Goal: Transaction & Acquisition: Purchase product/service

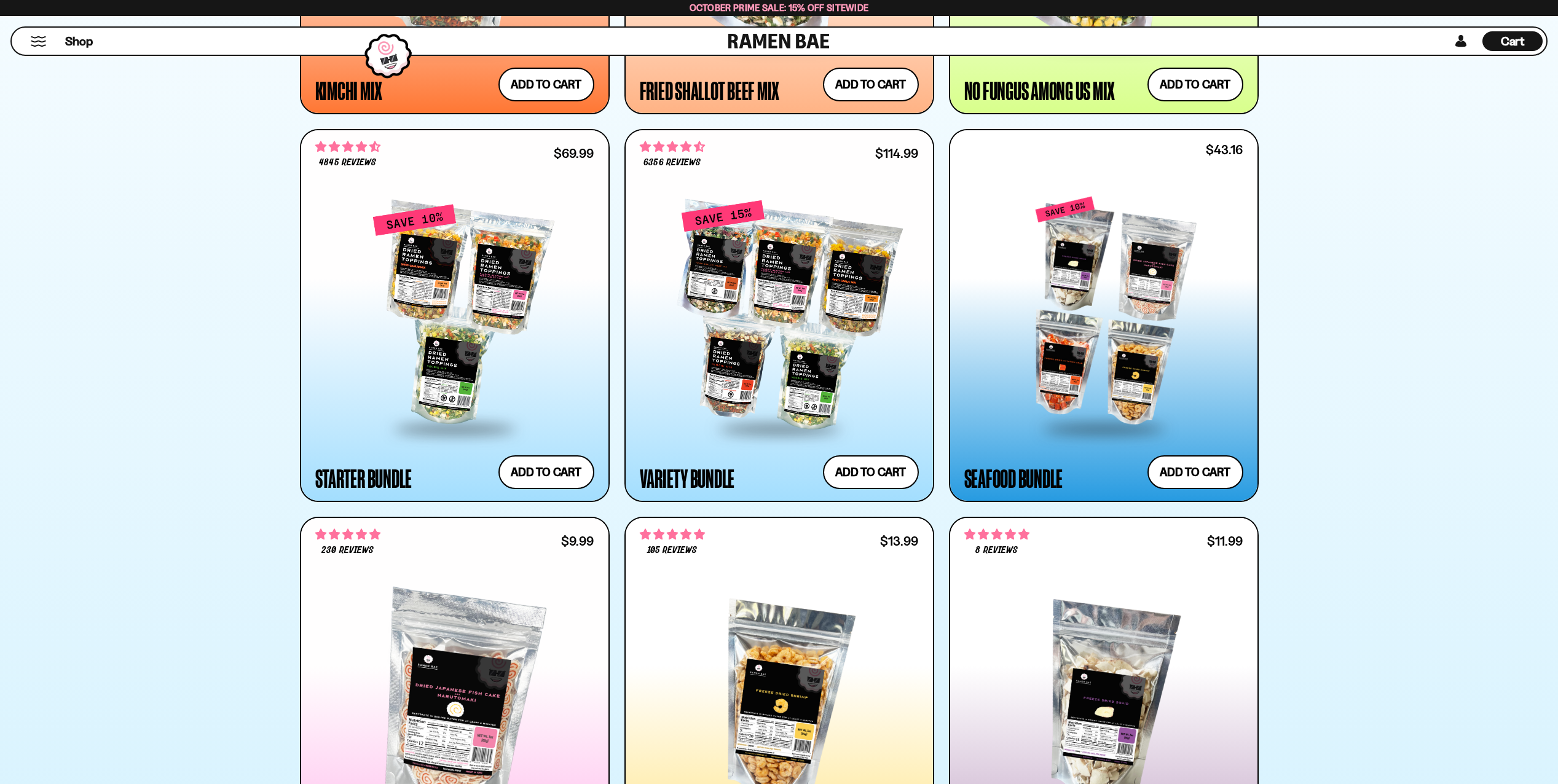
scroll to position [1290, 0]
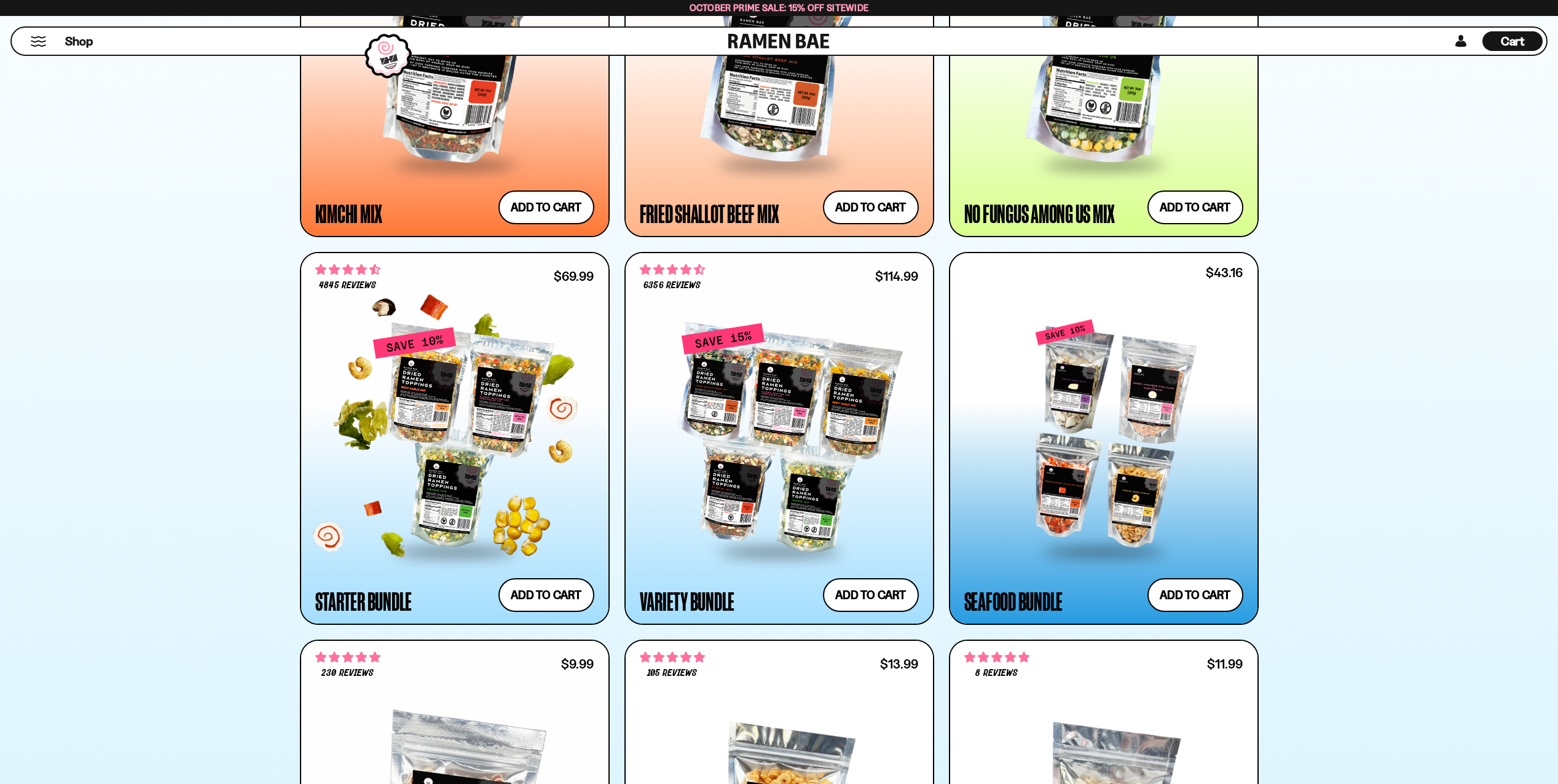
click at [478, 412] on div at bounding box center [455, 438] width 279 height 224
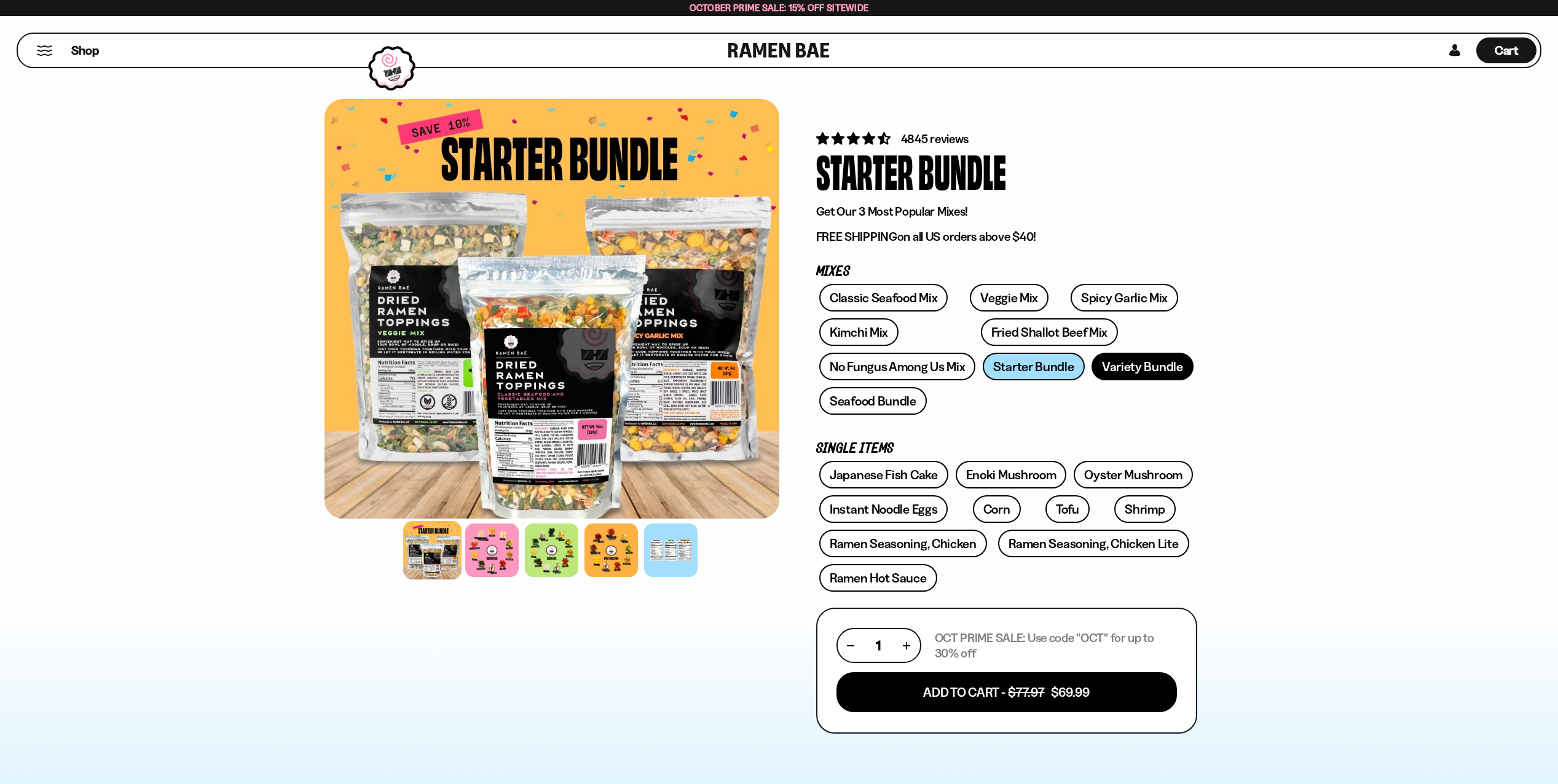
click at [1124, 368] on link "Variety Bundle" at bounding box center [1142, 367] width 102 height 28
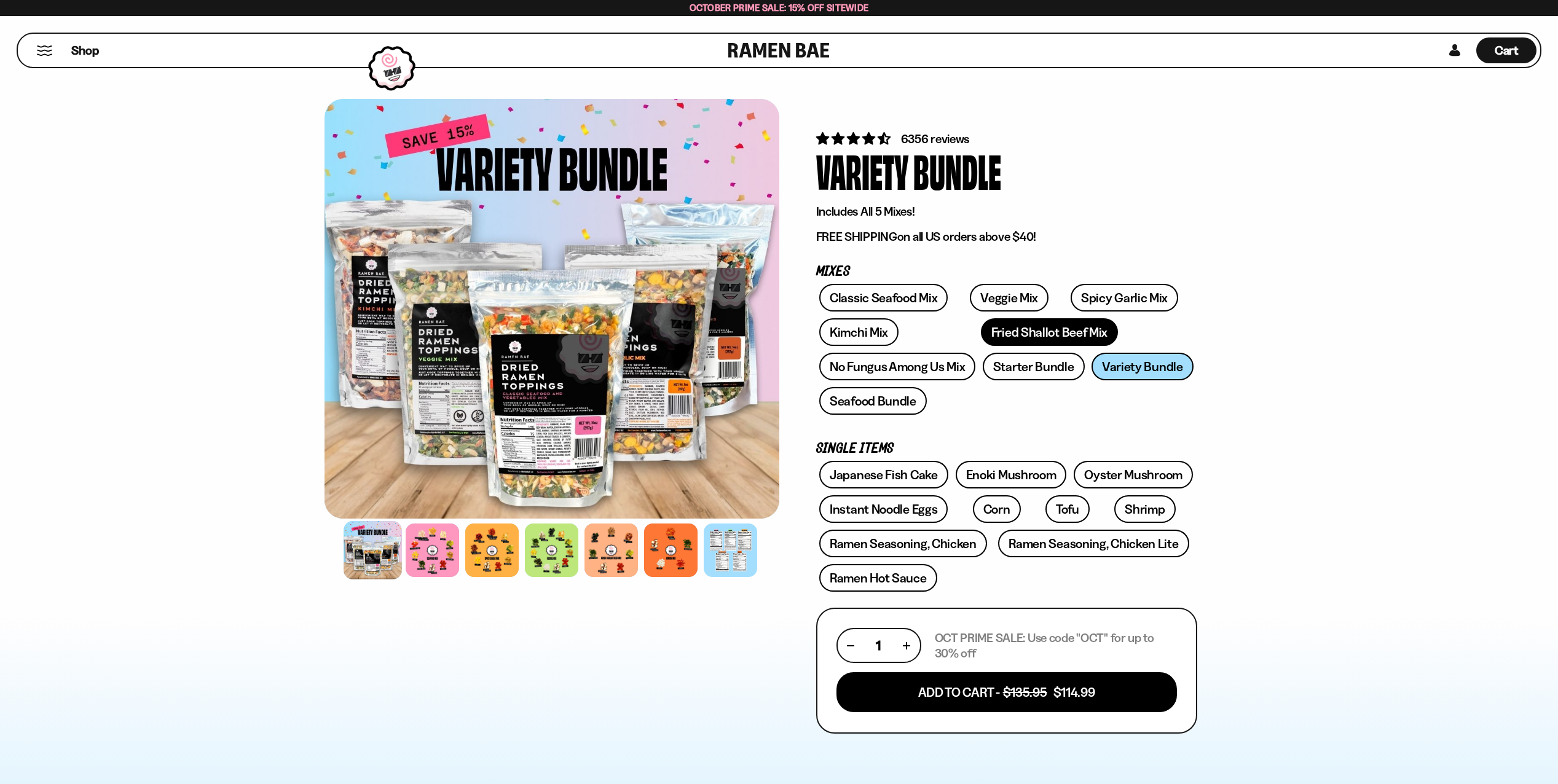
click at [981, 330] on link "Fried Shallot Beef Mix" at bounding box center [1049, 332] width 137 height 28
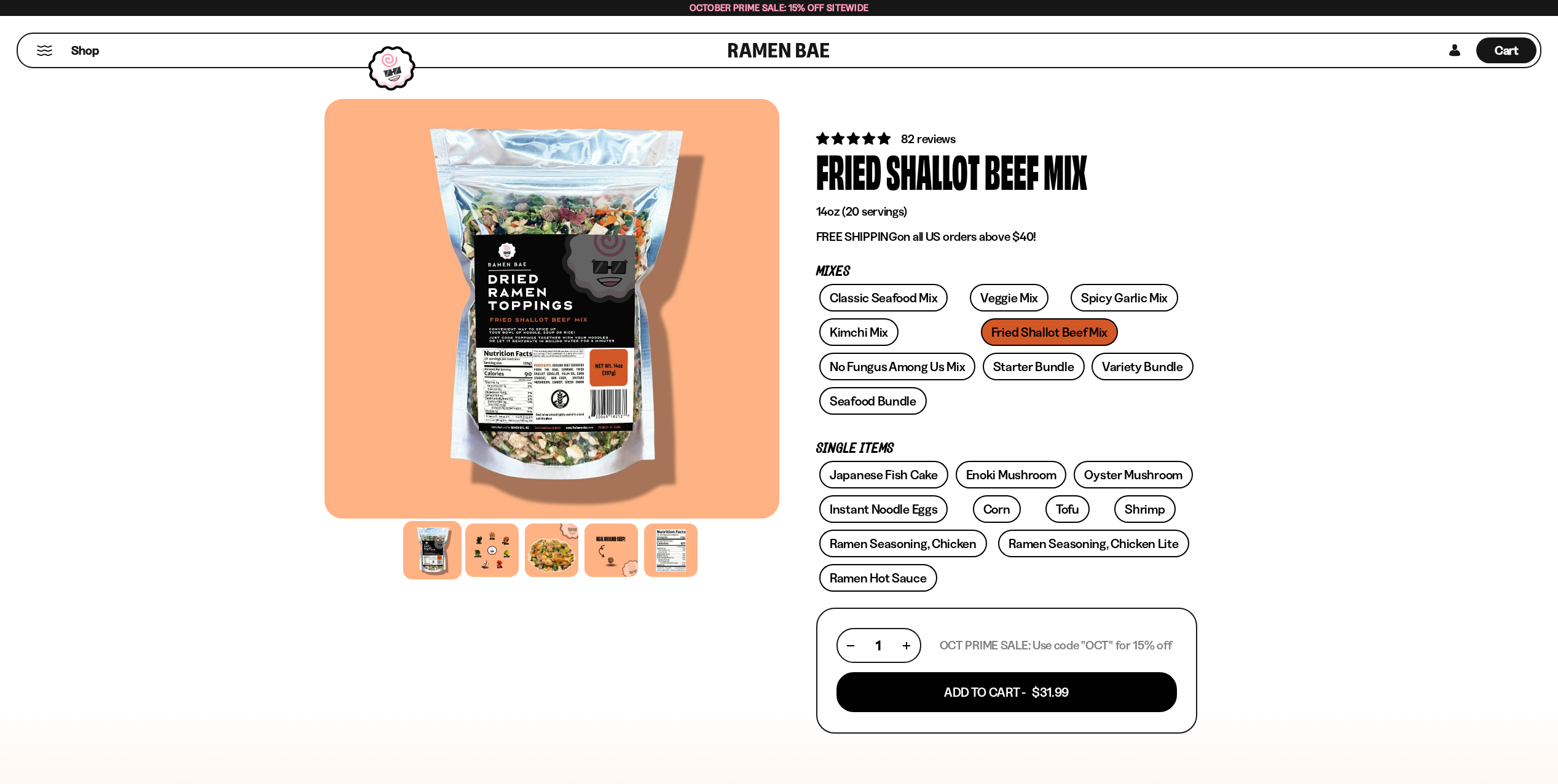
click at [531, 347] on div at bounding box center [552, 308] width 455 height 420
click at [503, 548] on div at bounding box center [492, 550] width 59 height 58
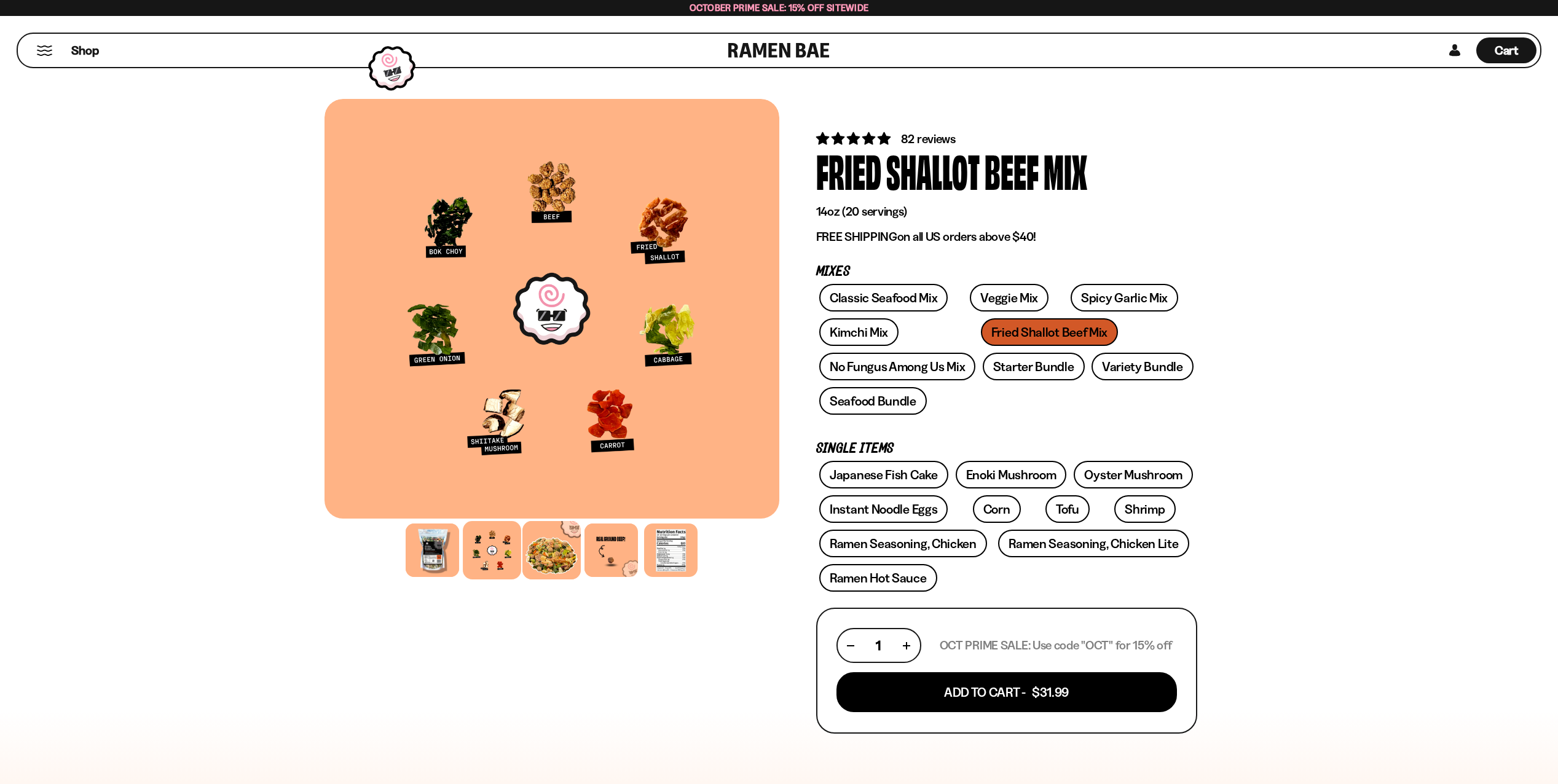
click at [547, 551] on div at bounding box center [552, 550] width 59 height 58
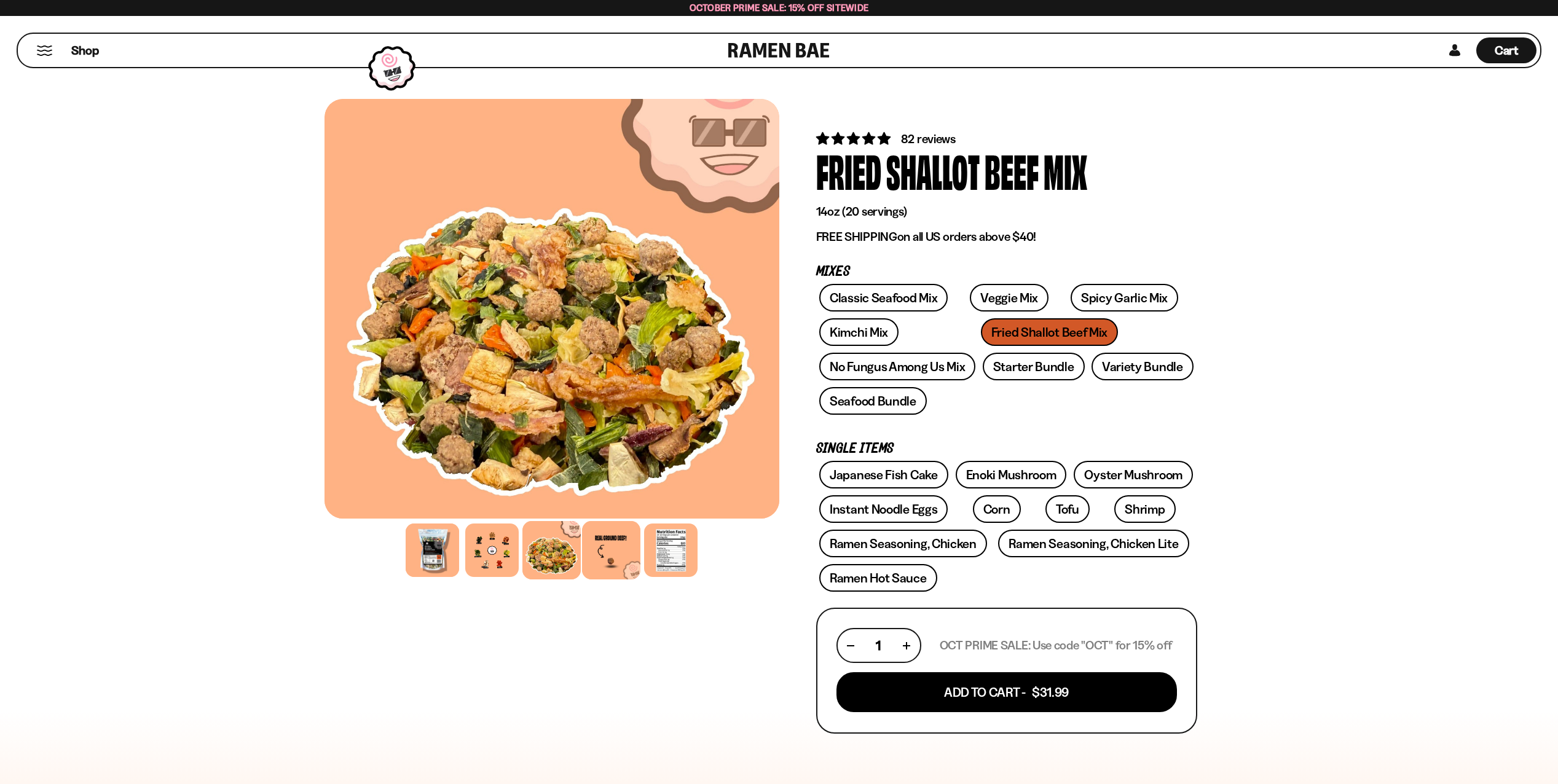
click at [606, 550] on div at bounding box center [611, 550] width 59 height 58
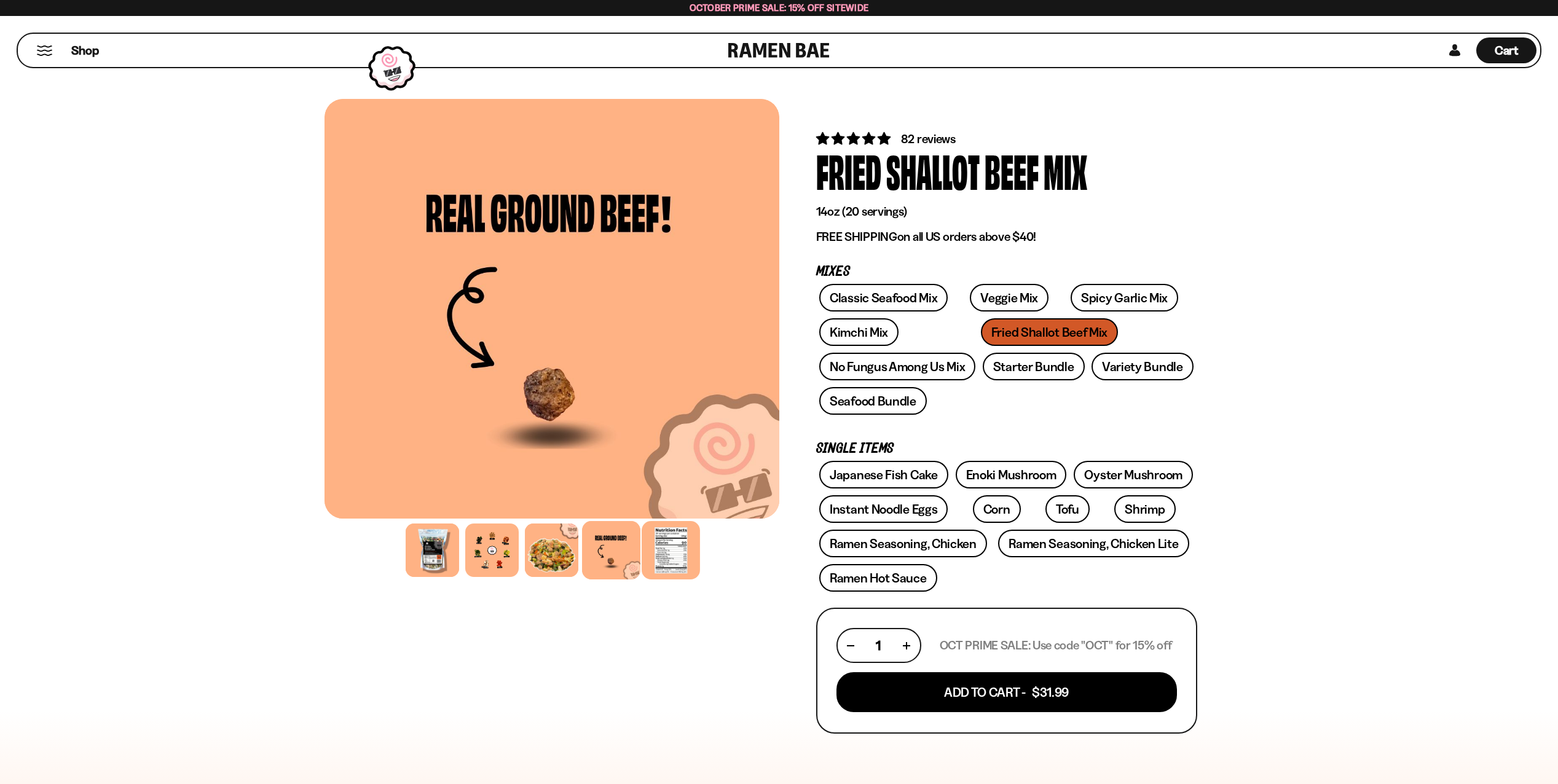
click at [682, 545] on div at bounding box center [671, 550] width 59 height 58
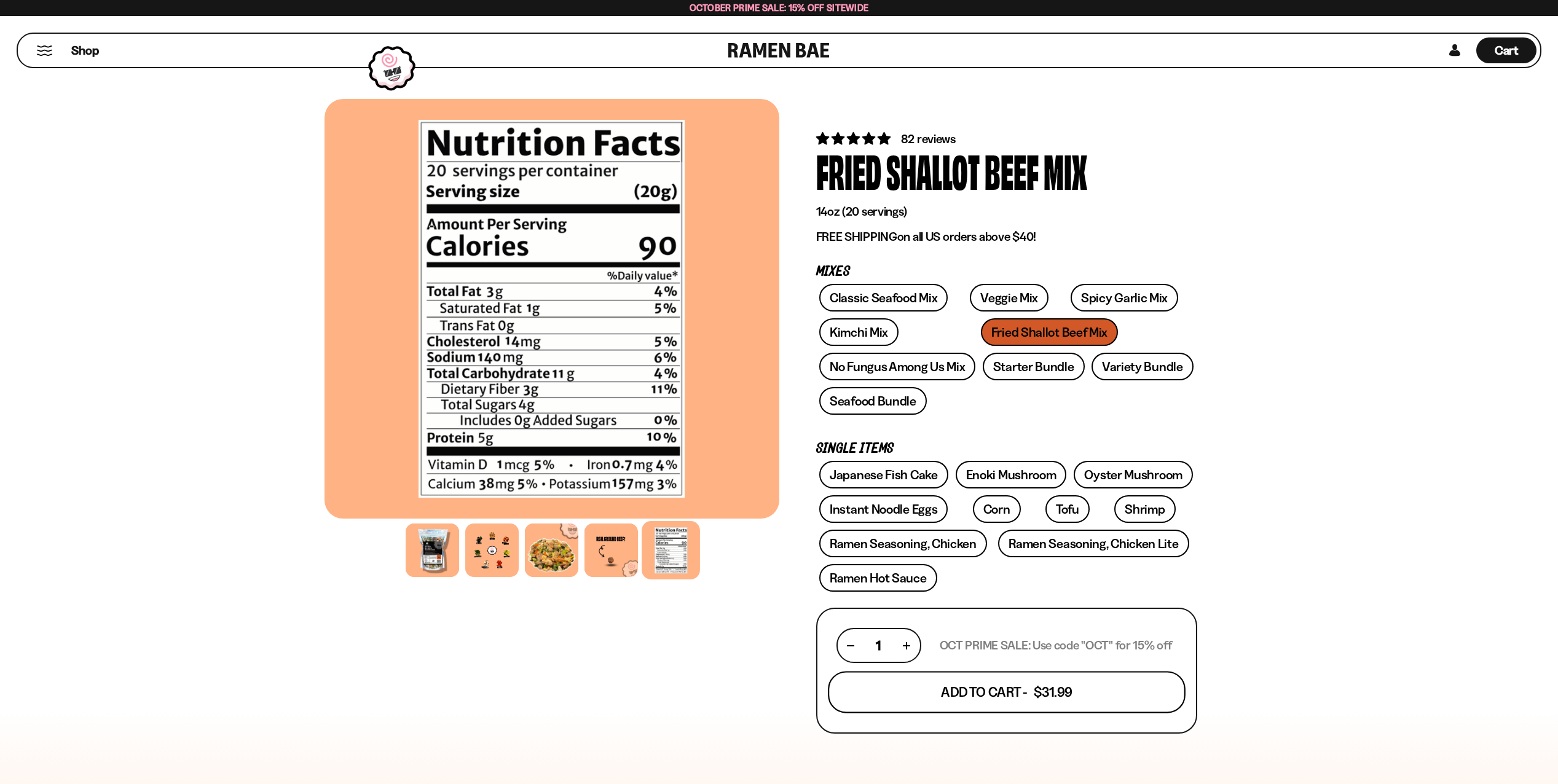
click at [1033, 696] on button "Add To Cart - $31.99" at bounding box center [1007, 693] width 358 height 42
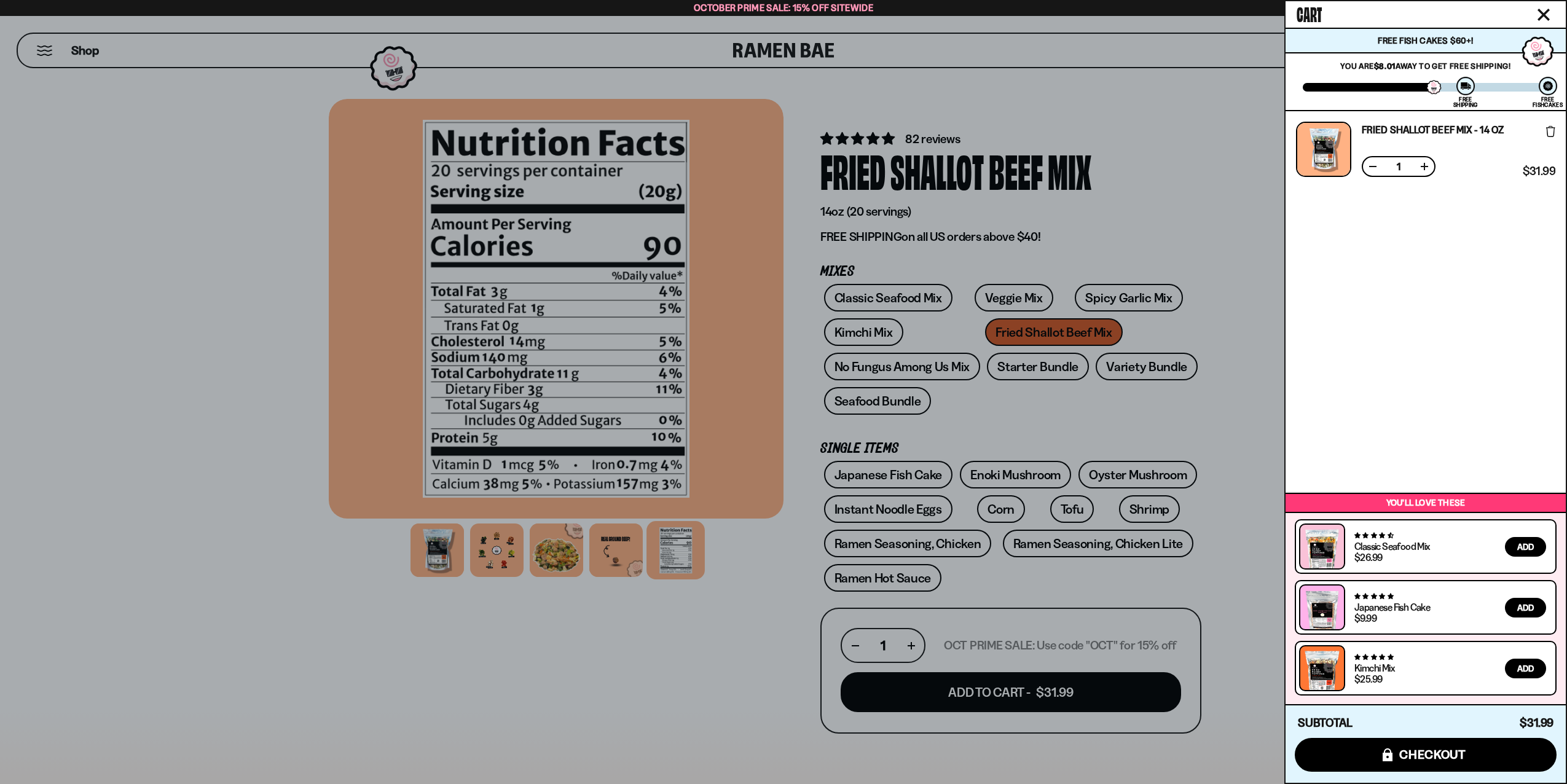
click at [880, 295] on div at bounding box center [784, 392] width 1567 height 784
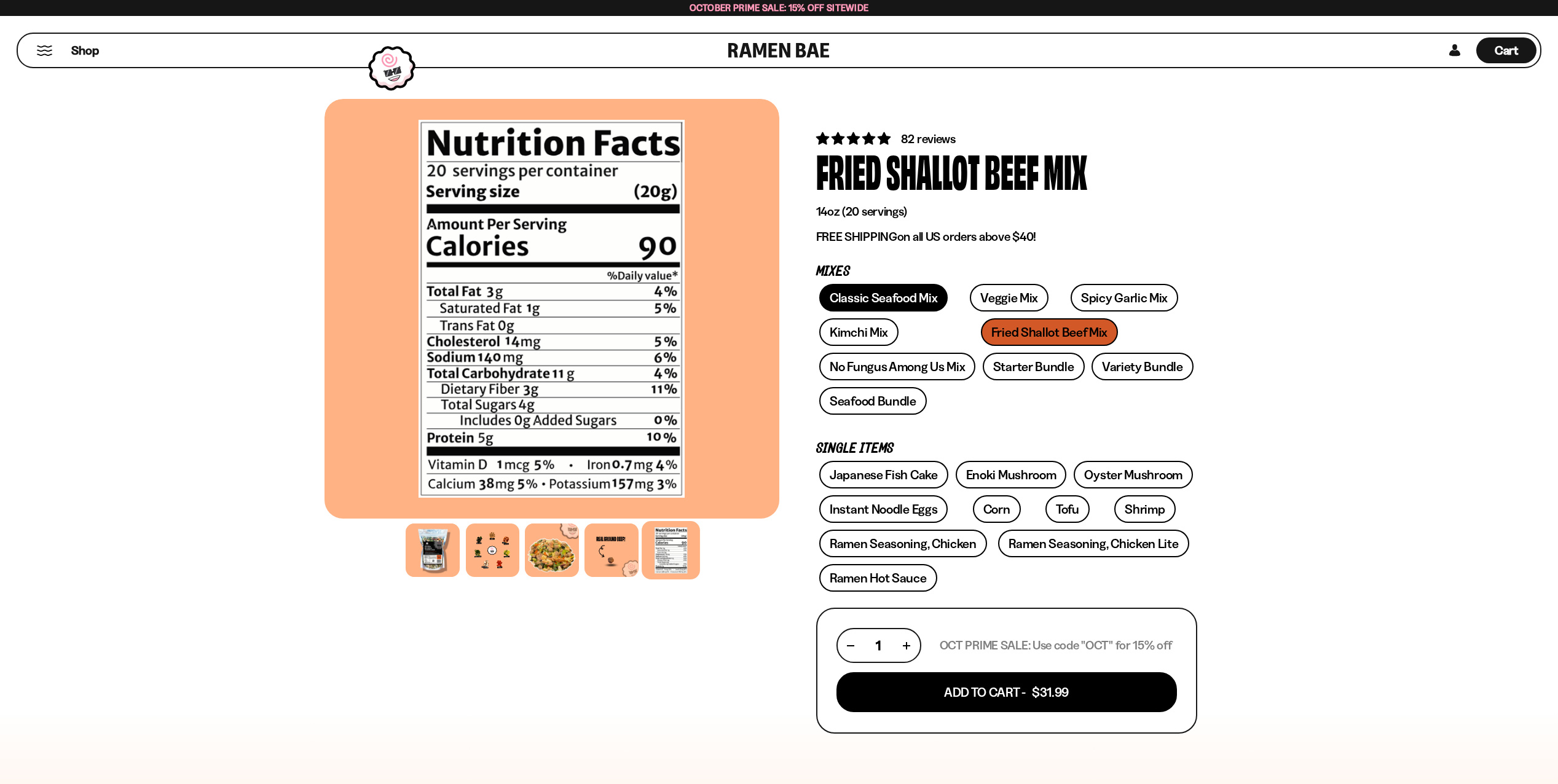
click at [880, 295] on link "Classic Seafood Mix" at bounding box center [883, 298] width 128 height 28
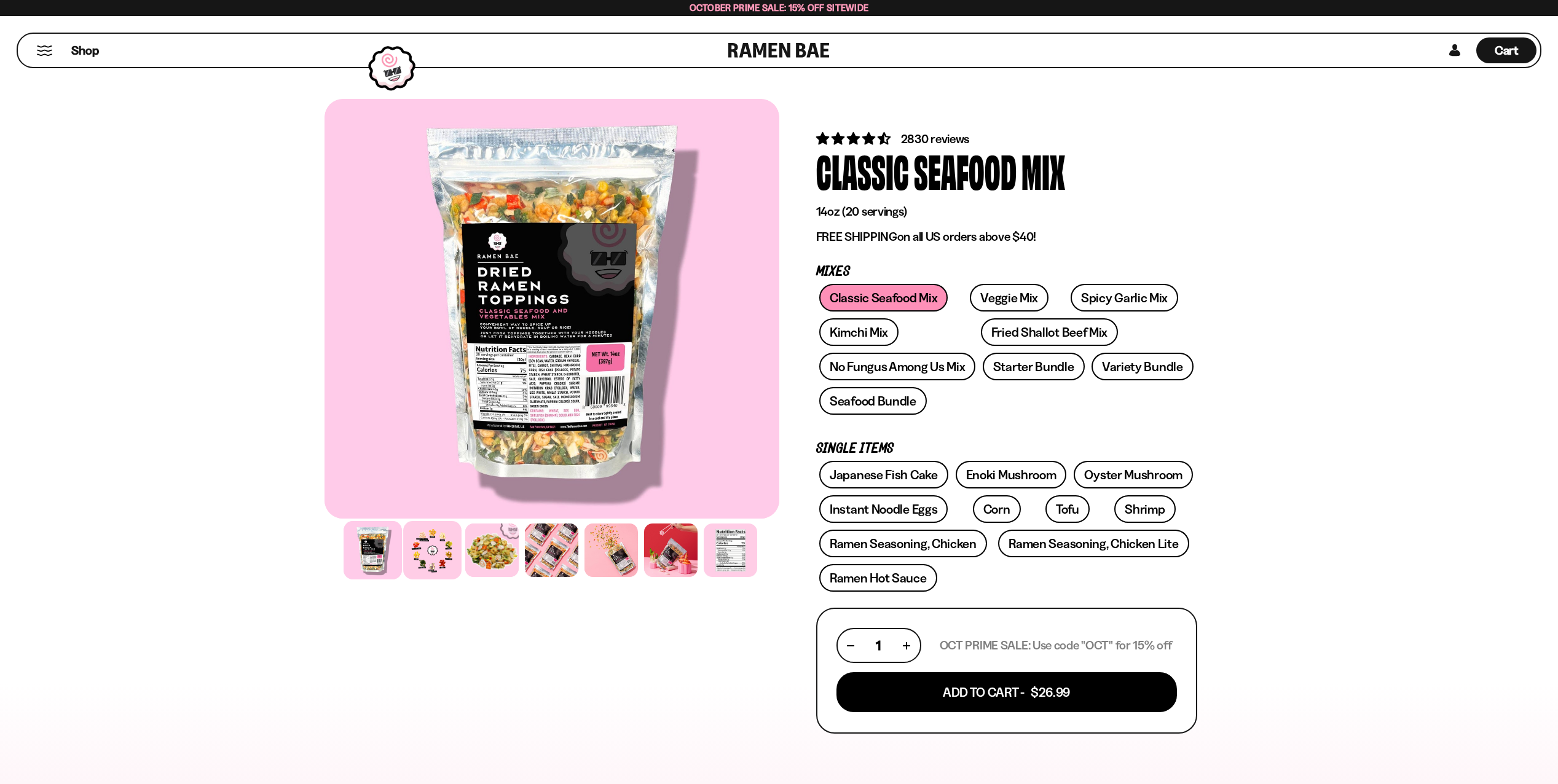
click at [432, 558] on div at bounding box center [433, 550] width 59 height 58
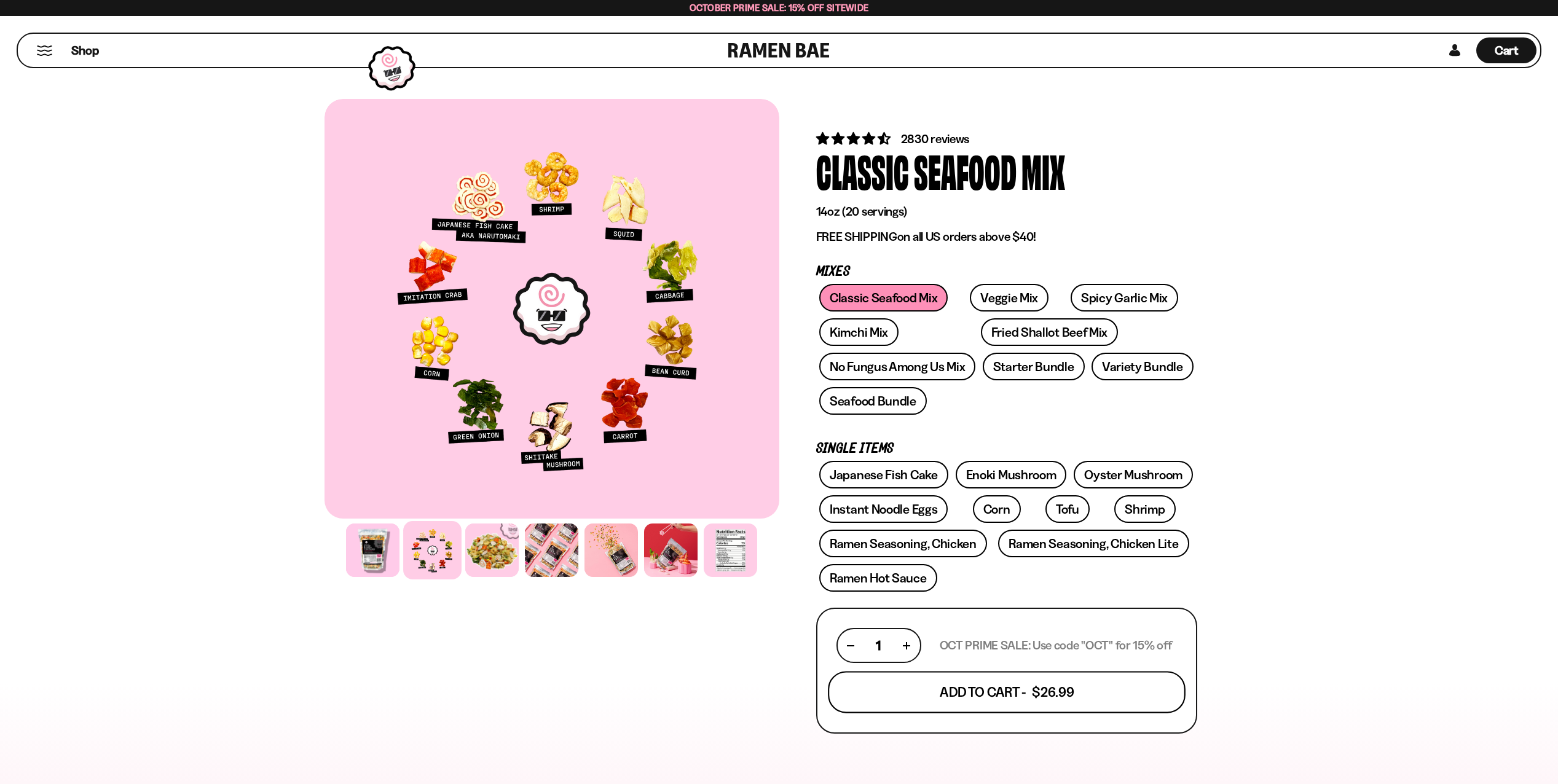
click at [1050, 694] on button "Add To Cart - $26.99" at bounding box center [1007, 693] width 358 height 42
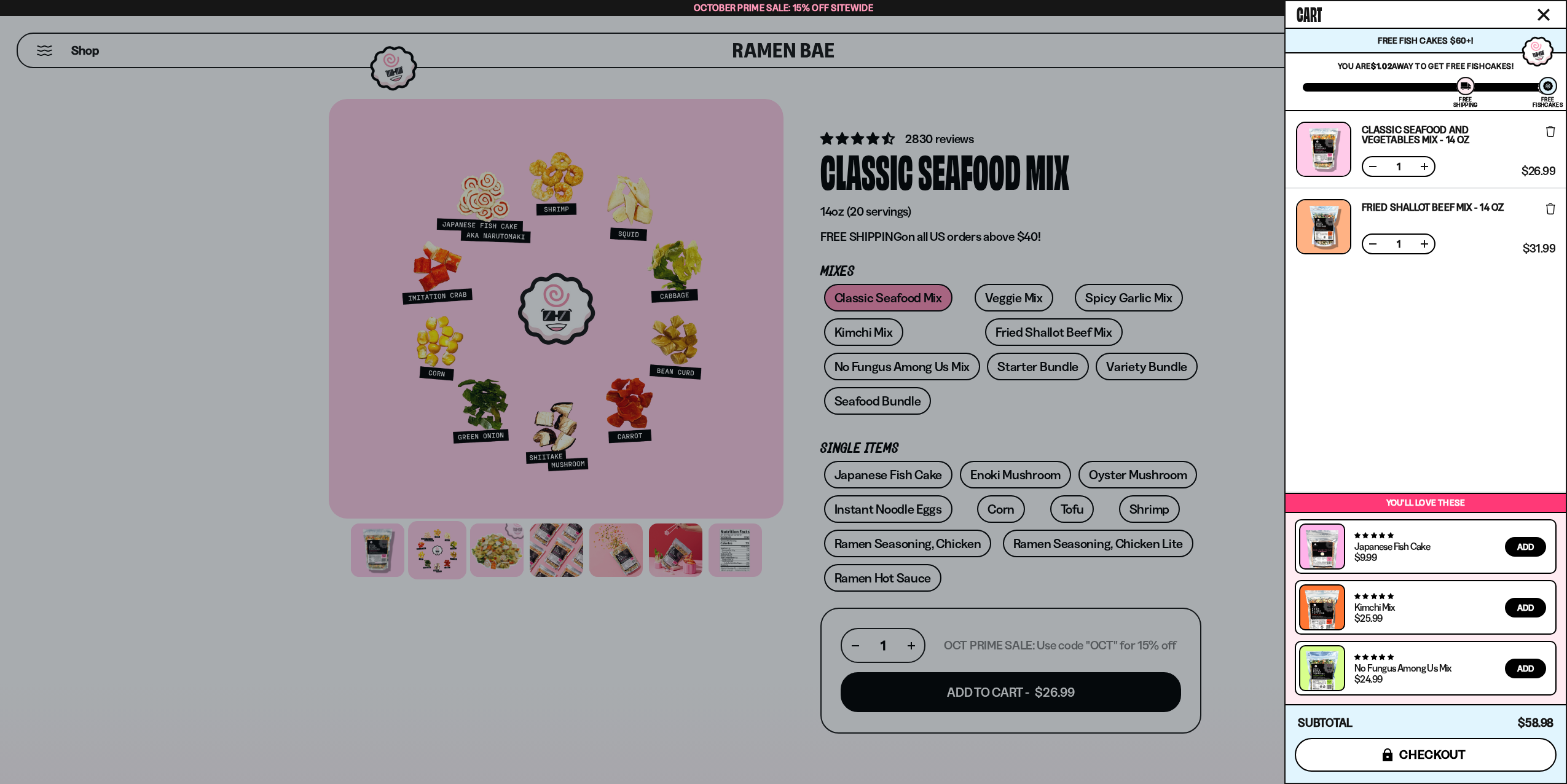
click at [1428, 749] on span "checkout" at bounding box center [1433, 754] width 67 height 13
